Goal: Task Accomplishment & Management: Manage account settings

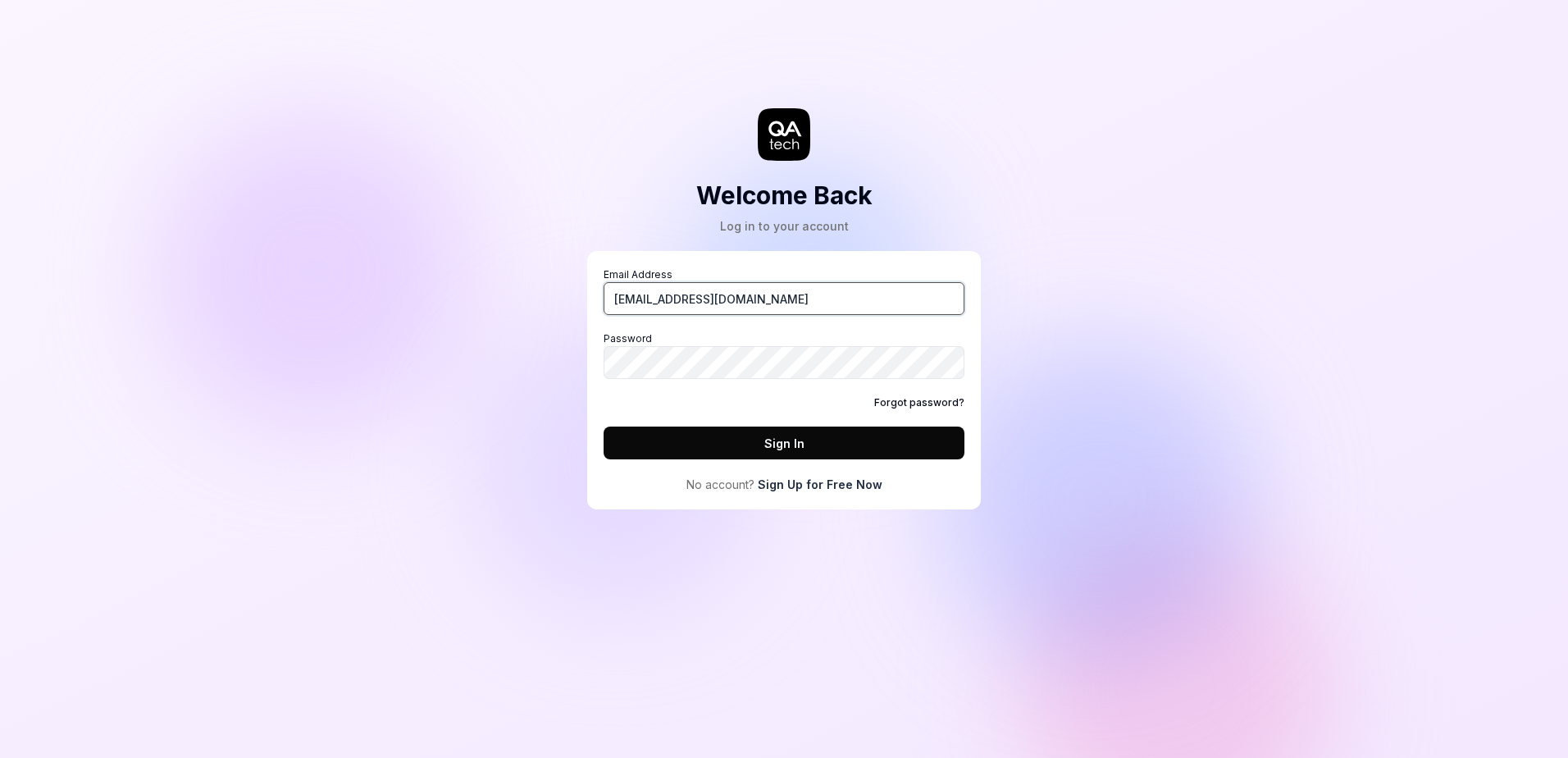
click at [678, 294] on input "[EMAIL_ADDRESS][DOMAIN_NAME]" at bounding box center [784, 299] width 361 height 33
click at [723, 296] on input "[EMAIL_ADDRESS][DOMAIN_NAME]" at bounding box center [784, 299] width 361 height 33
type input "[EMAIL_ADDRESS][DOMAIN_NAME]"
click at [604, 427] on button "Sign In" at bounding box center [784, 443] width 361 height 33
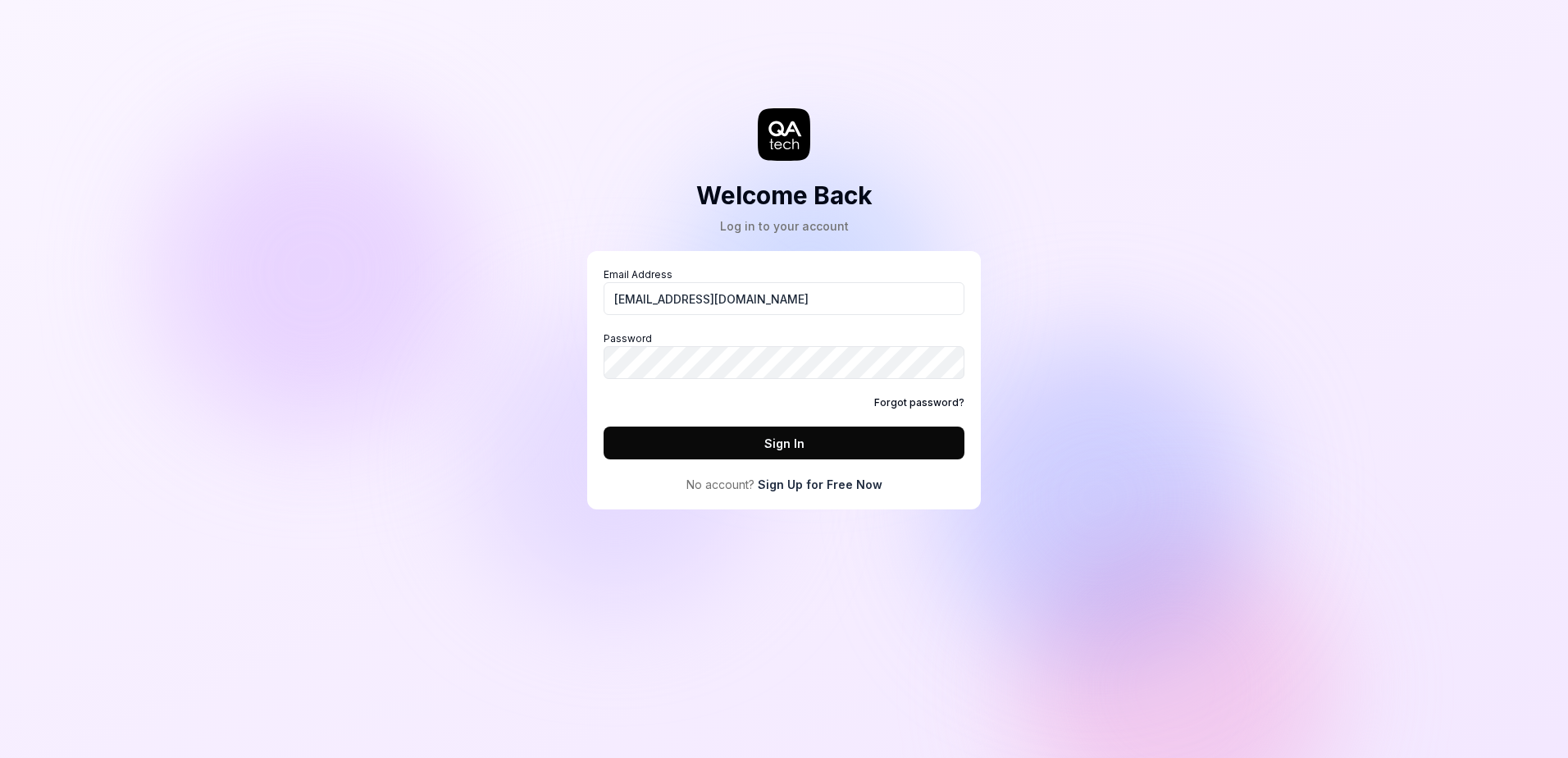
click at [454, 255] on div "Welcome Back Log in to your account Email Address [EMAIL_ADDRESS][DOMAIN_NAME] …" at bounding box center [784, 379] width 1568 height 758
drag, startPoint x: 784, startPoint y: 306, endPoint x: 578, endPoint y: 306, distance: 206.0
click at [578, 306] on div "Welcome Back Log in to your account Email Address [EMAIL_ADDRESS][DOMAIN_NAME] …" at bounding box center [783, 271] width 492 height 477
click at [579, 356] on div "Welcome Back Log in to your account Email Address Password Forgot password? Sig…" at bounding box center [783, 271] width 492 height 477
click at [662, 299] on input "Email Address" at bounding box center [784, 299] width 361 height 33
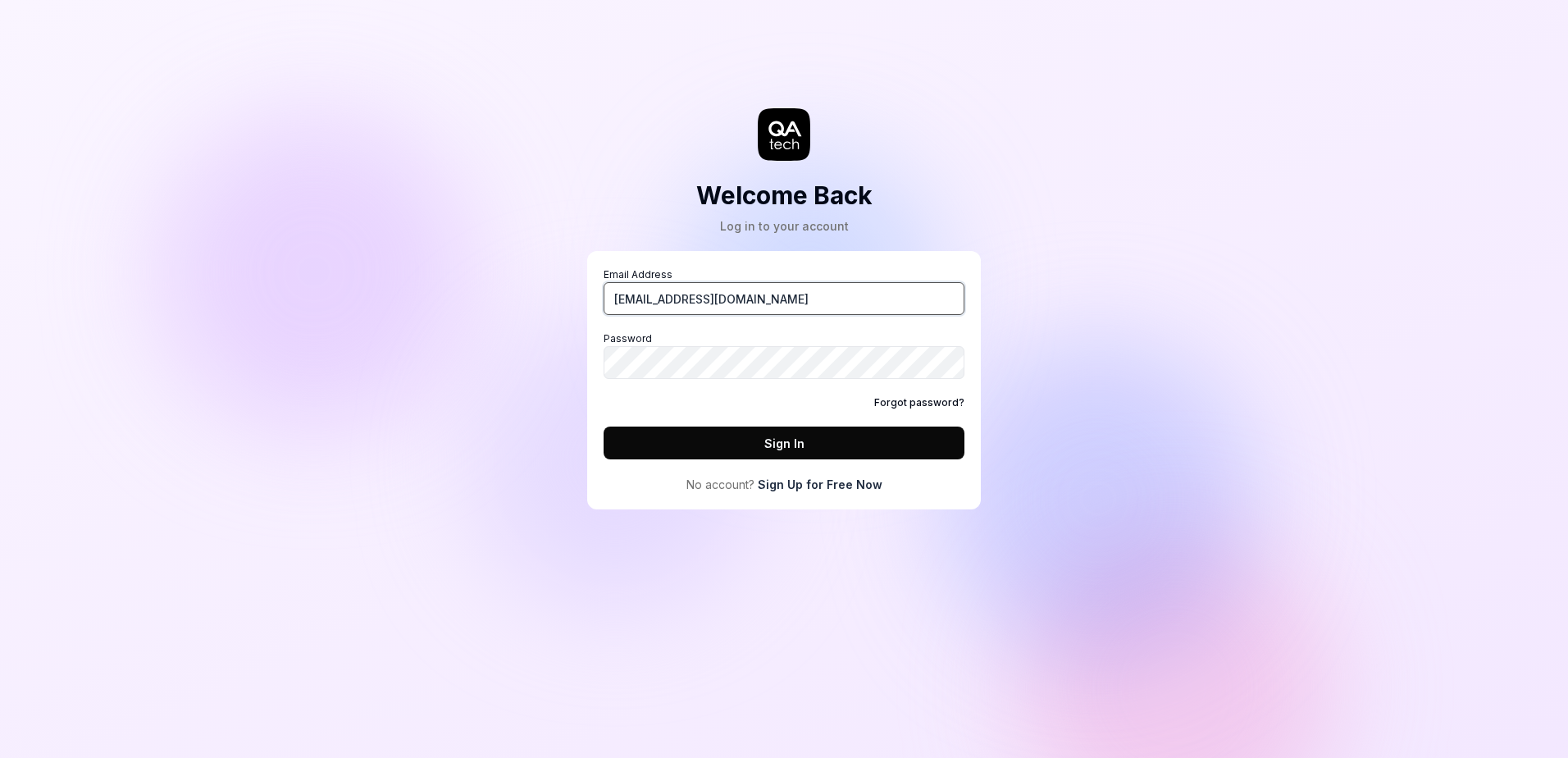
type input "[EMAIL_ADDRESS][DOMAIN_NAME]"
click at [604, 427] on button "Sign In" at bounding box center [784, 443] width 361 height 33
click at [830, 395] on div "Forgot password?" at bounding box center [784, 403] width 361 height 15
click at [1142, 464] on div "Welcome Back Log in to your account Email Address [EMAIL_ADDRESS][DOMAIN_NAME] …" at bounding box center [784, 379] width 1568 height 758
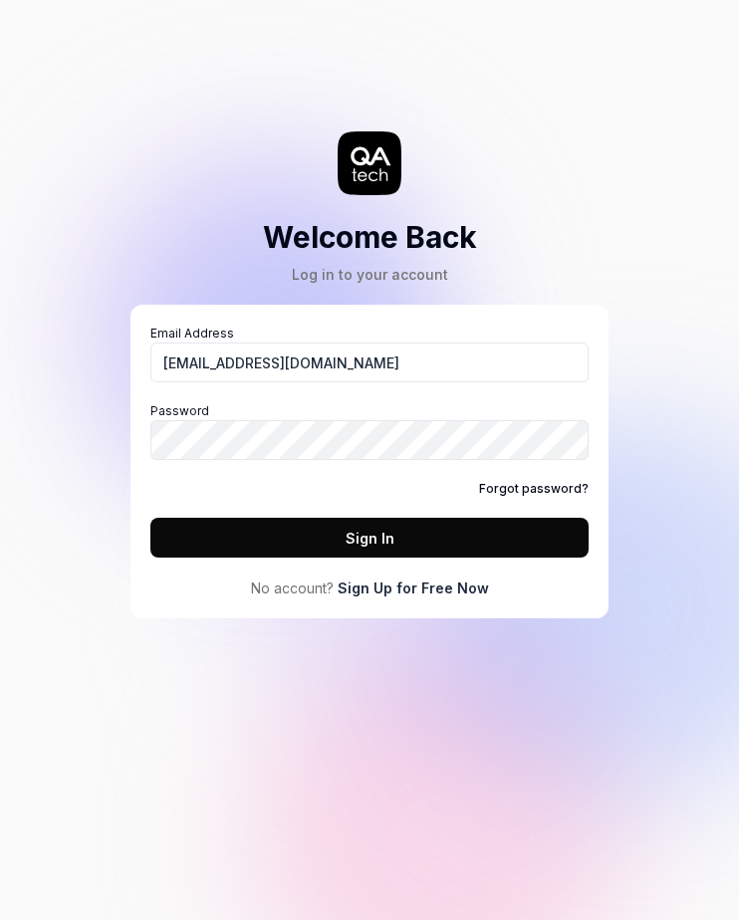
click at [578, 162] on div "Welcome Back Log in to your account Email Address [EMAIL_ADDRESS][DOMAIN_NAME] …" at bounding box center [369, 329] width 597 height 579
